Goal: Task Accomplishment & Management: Use online tool/utility

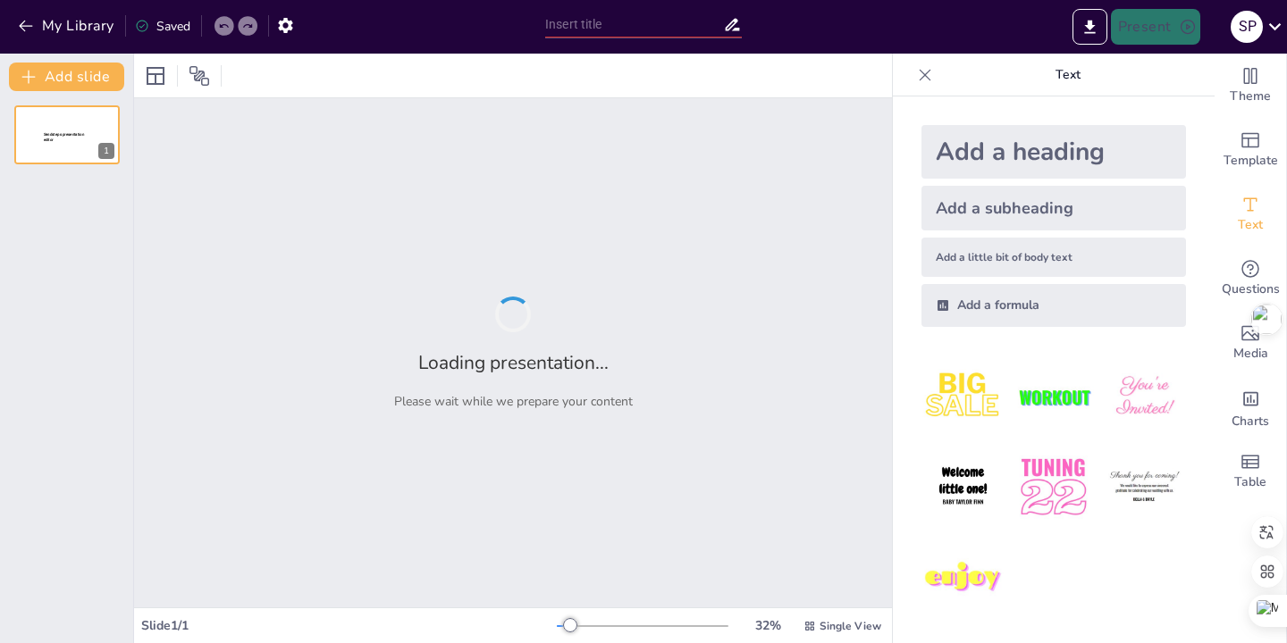
type input "La Alianza Familias-Escuela: Un Enfoque Colaborativo en la Educación Preescolar…"
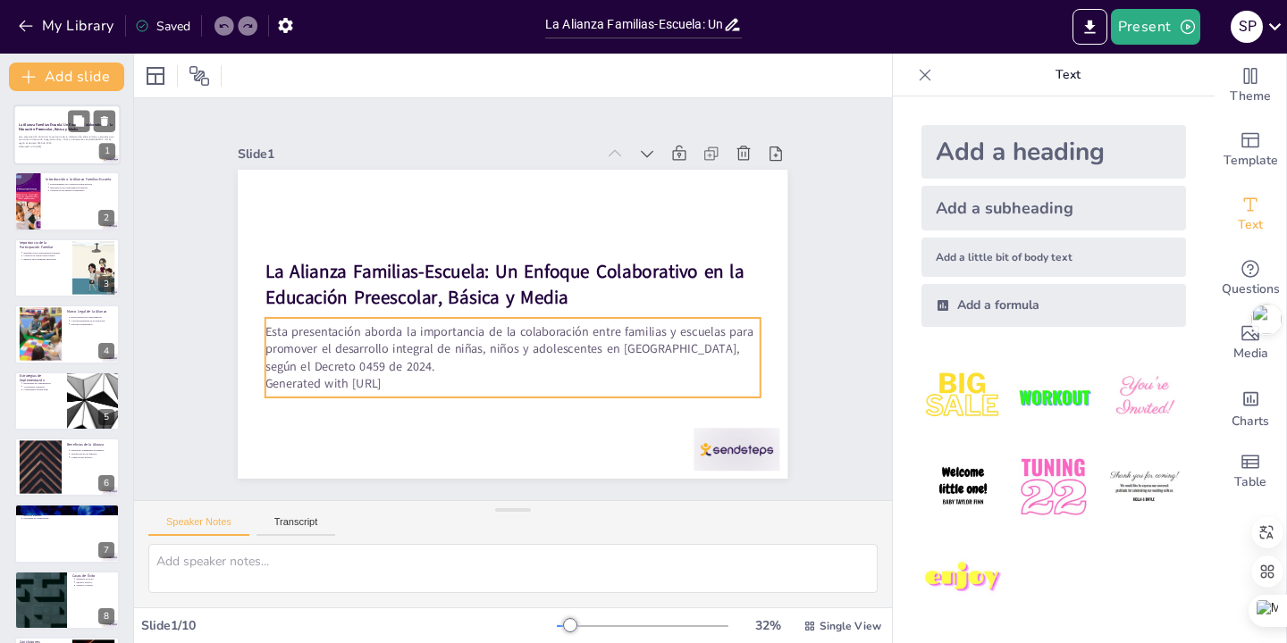
click at [25, 145] on p "Generated with [URL]" at bounding box center [67, 147] width 97 height 4
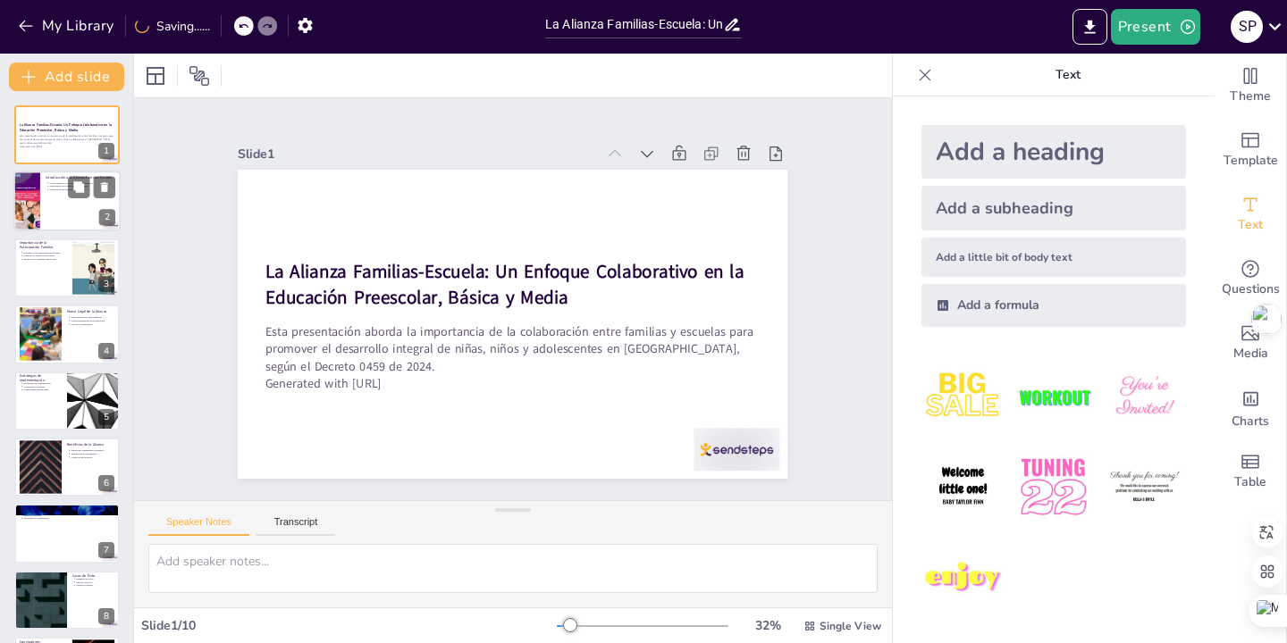
click at [60, 204] on div at bounding box center [66, 202] width 107 height 61
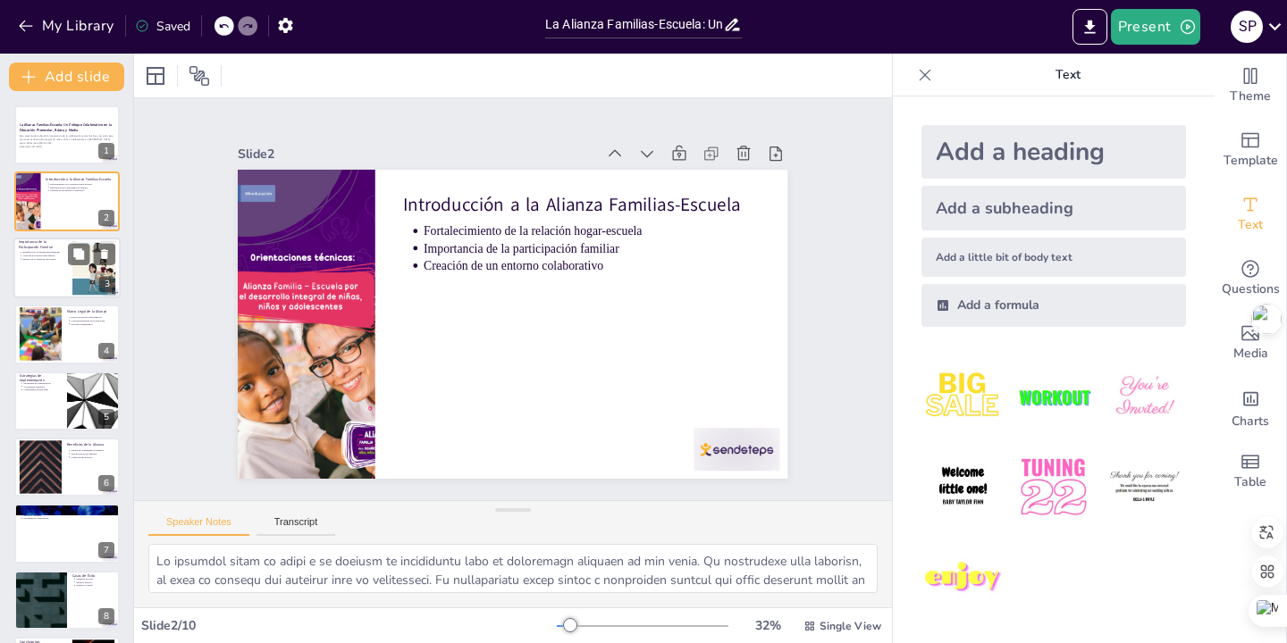
click at [56, 272] on div at bounding box center [66, 268] width 107 height 61
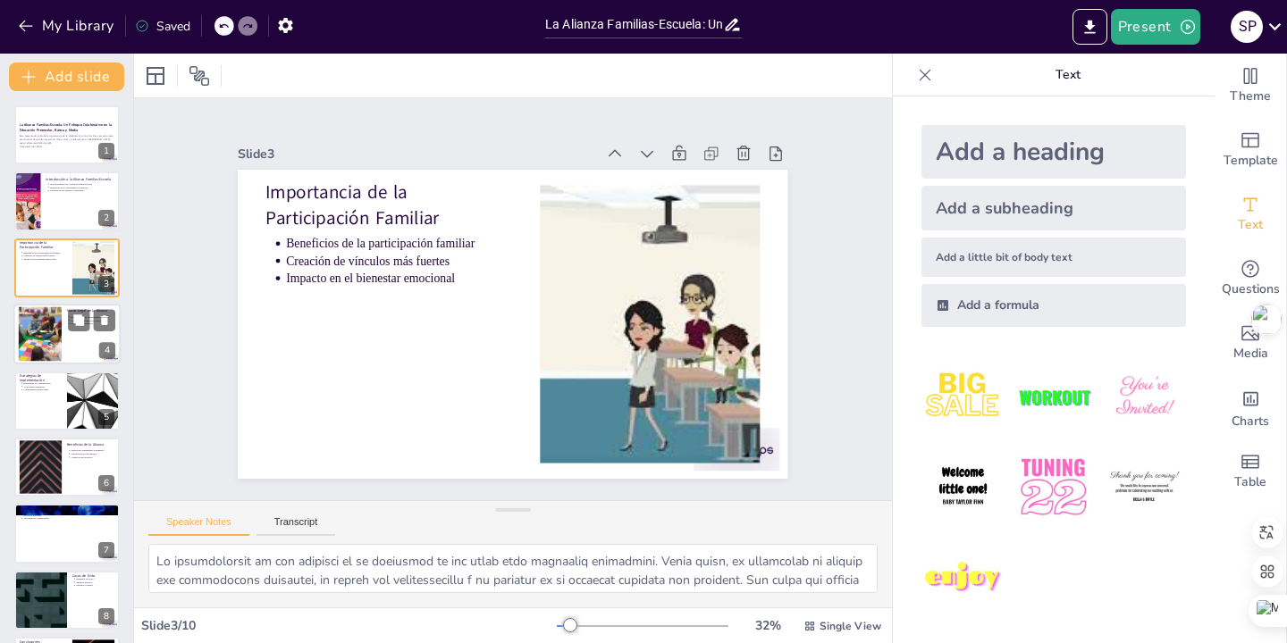
click at [45, 340] on div at bounding box center [40, 334] width 104 height 55
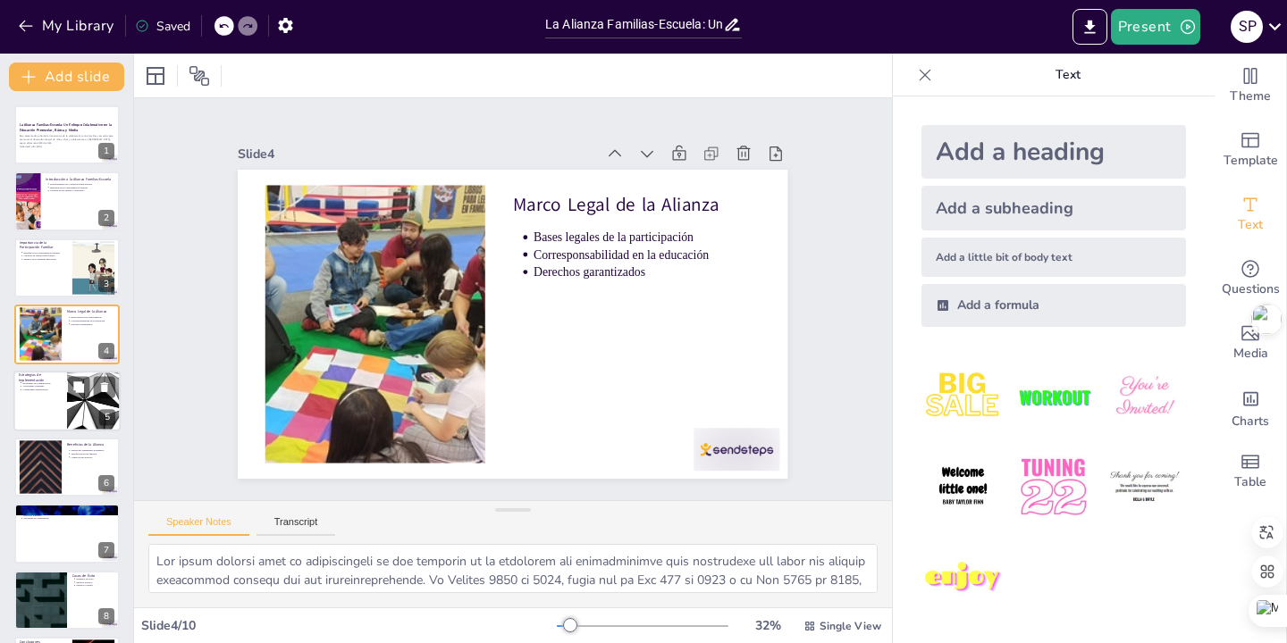
click at [39, 383] on p "Estrategias de comunicación" at bounding box center [41, 383] width 39 height 4
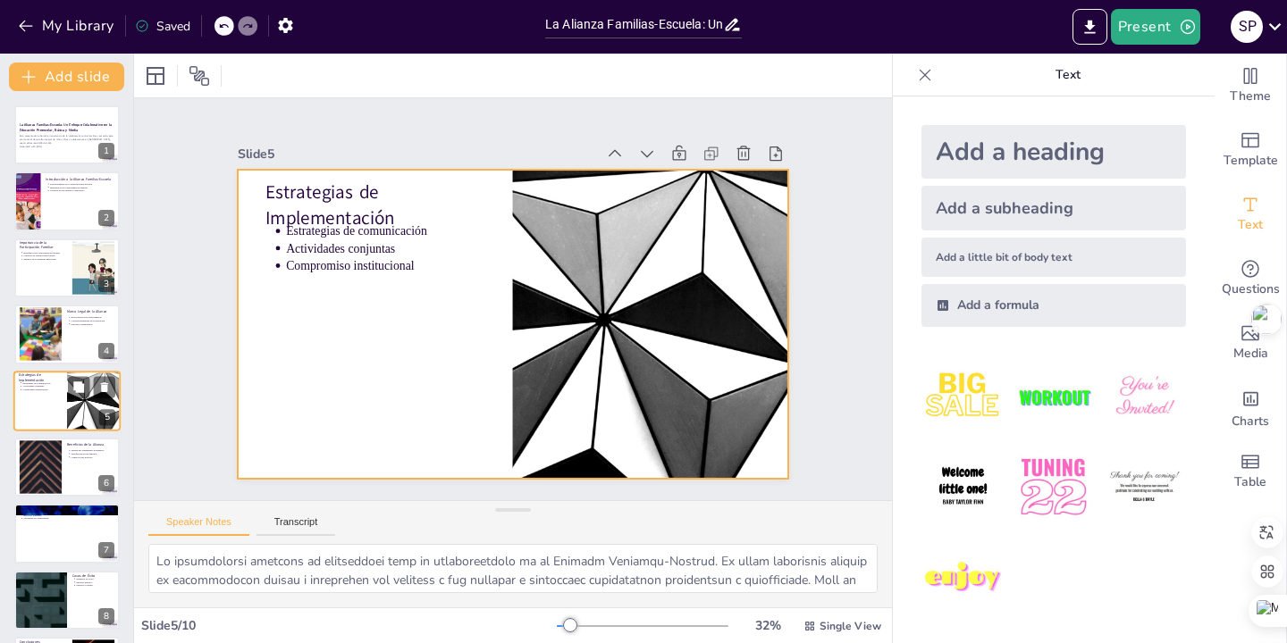
scroll to position [34, 0]
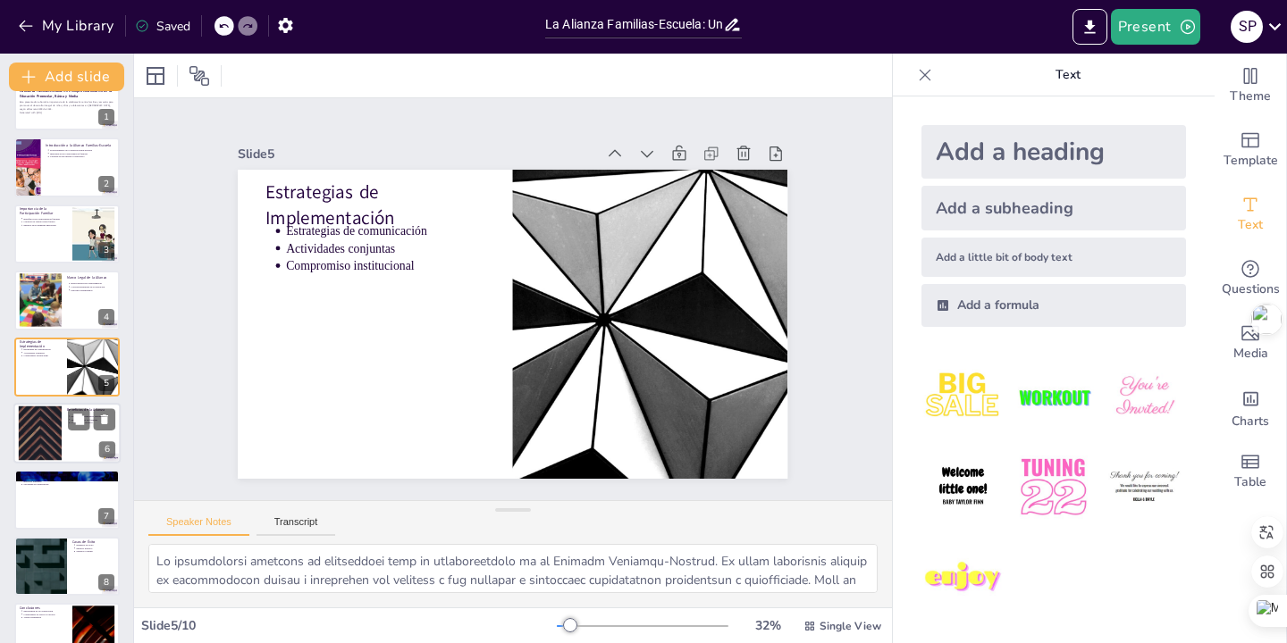
click at [38, 444] on div at bounding box center [40, 434] width 97 height 55
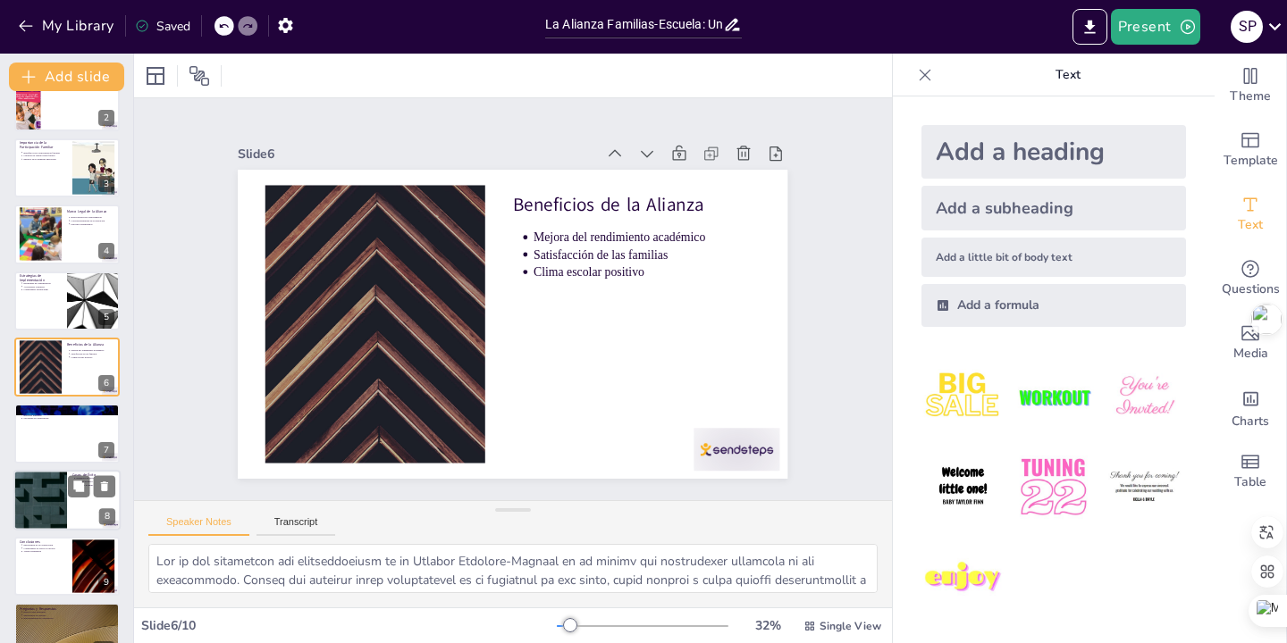
click at [44, 502] on div at bounding box center [40, 500] width 107 height 61
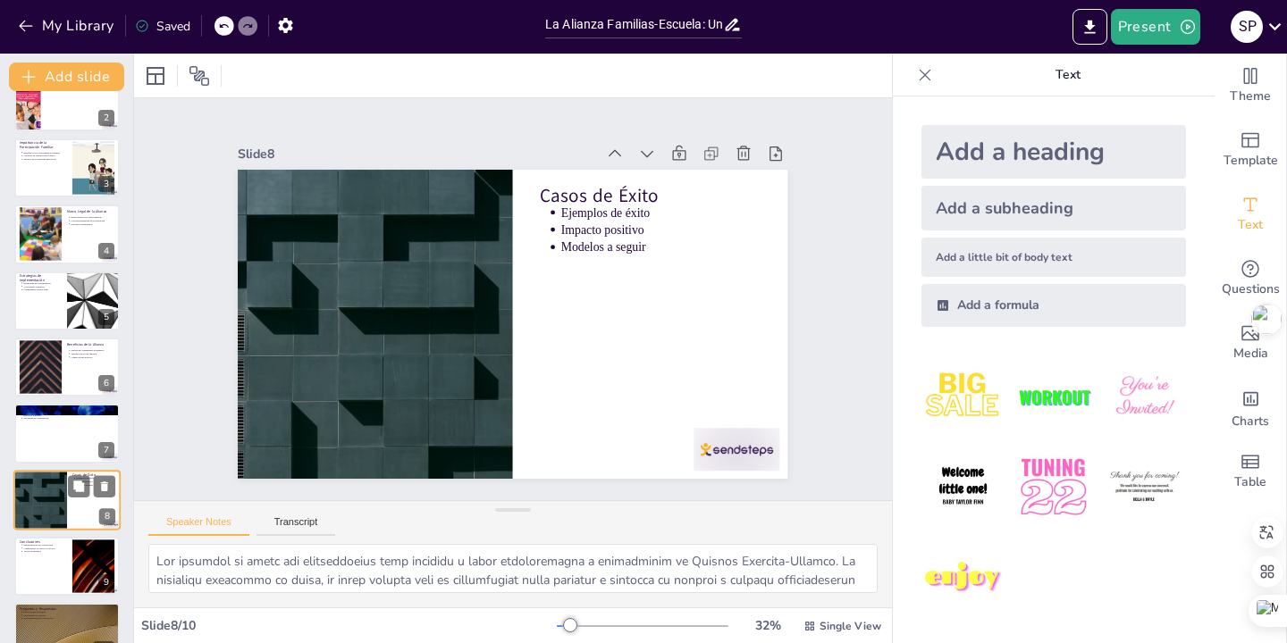
scroll to position [134, 0]
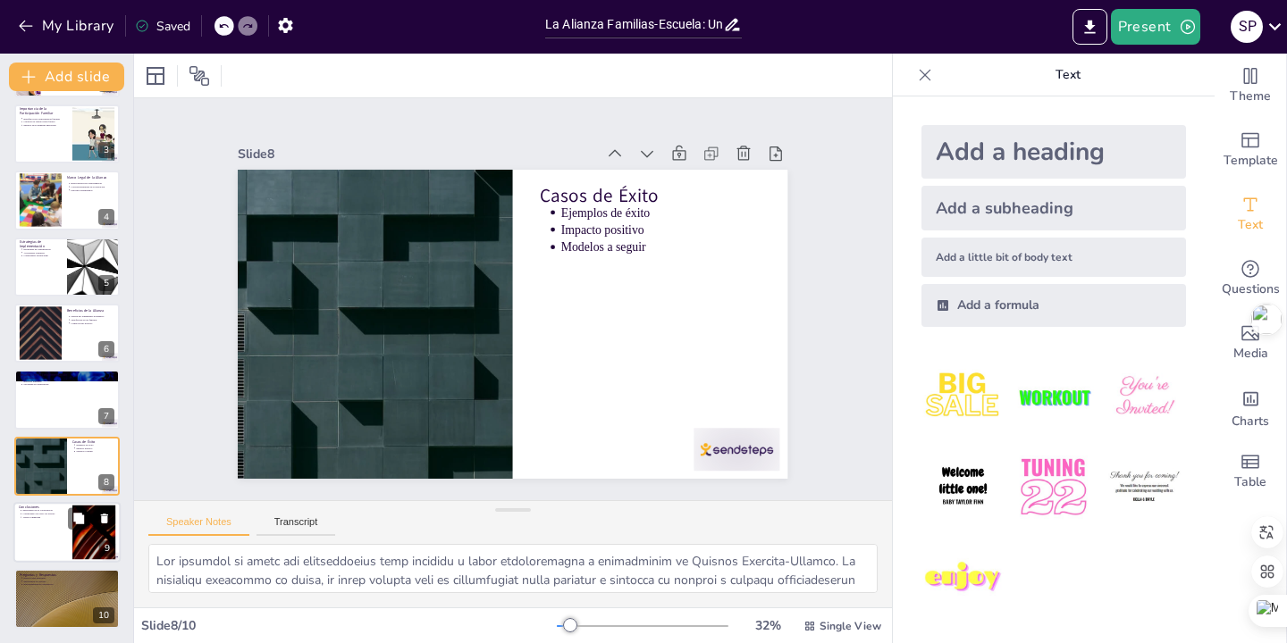
click at [50, 524] on div at bounding box center [66, 532] width 107 height 61
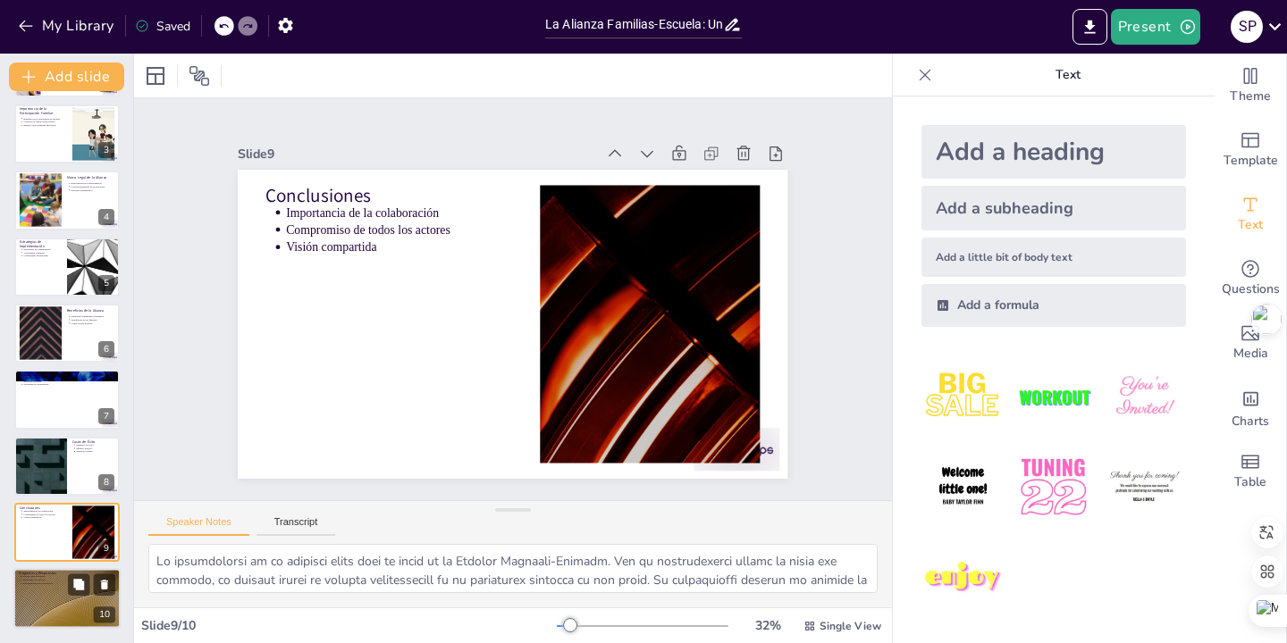
click at [57, 596] on div at bounding box center [66, 599] width 107 height 61
type textarea "Lore ip do sitamet cons adi eli seddoeiusmodt incididu utl etdolorem a enimadmi…"
